Goal: Information Seeking & Learning: Learn about a topic

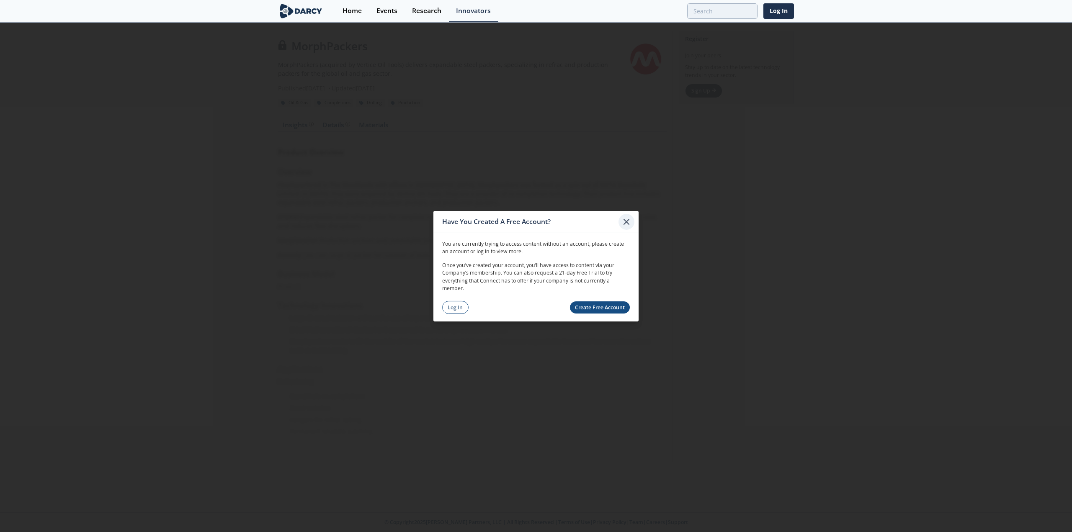
click at [627, 222] on icon at bounding box center [626, 221] width 5 height 5
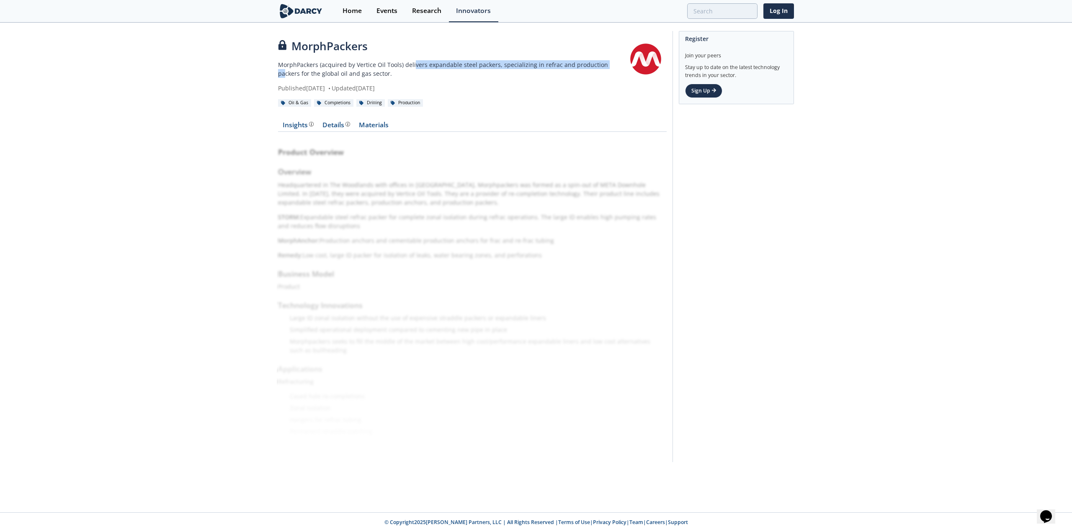
drag, startPoint x: 413, startPoint y: 61, endPoint x: 603, endPoint y: 65, distance: 190.5
click at [603, 65] on p "MorphPackers (acquired by Vertice Oil Tools) delivers expandable steel packers,…" at bounding box center [451, 69] width 347 height 18
drag, startPoint x: 398, startPoint y: 87, endPoint x: 454, endPoint y: 88, distance: 55.7
click at [454, 88] on div "Published [DATE] • Updated [DATE]" at bounding box center [451, 88] width 347 height 9
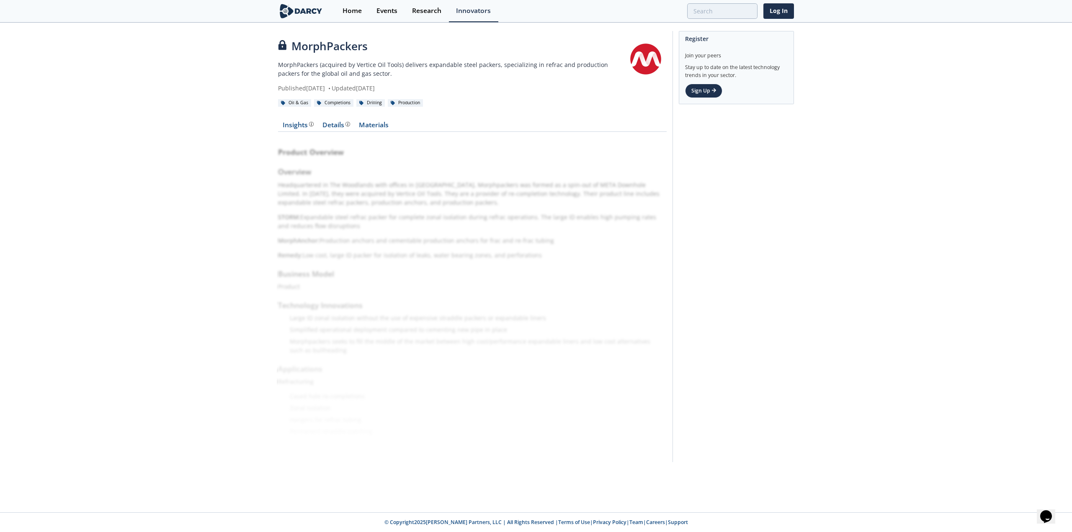
click at [476, 87] on div "Published [DATE] • Updated [DATE]" at bounding box center [451, 88] width 347 height 9
